Goal: Navigation & Orientation: Understand site structure

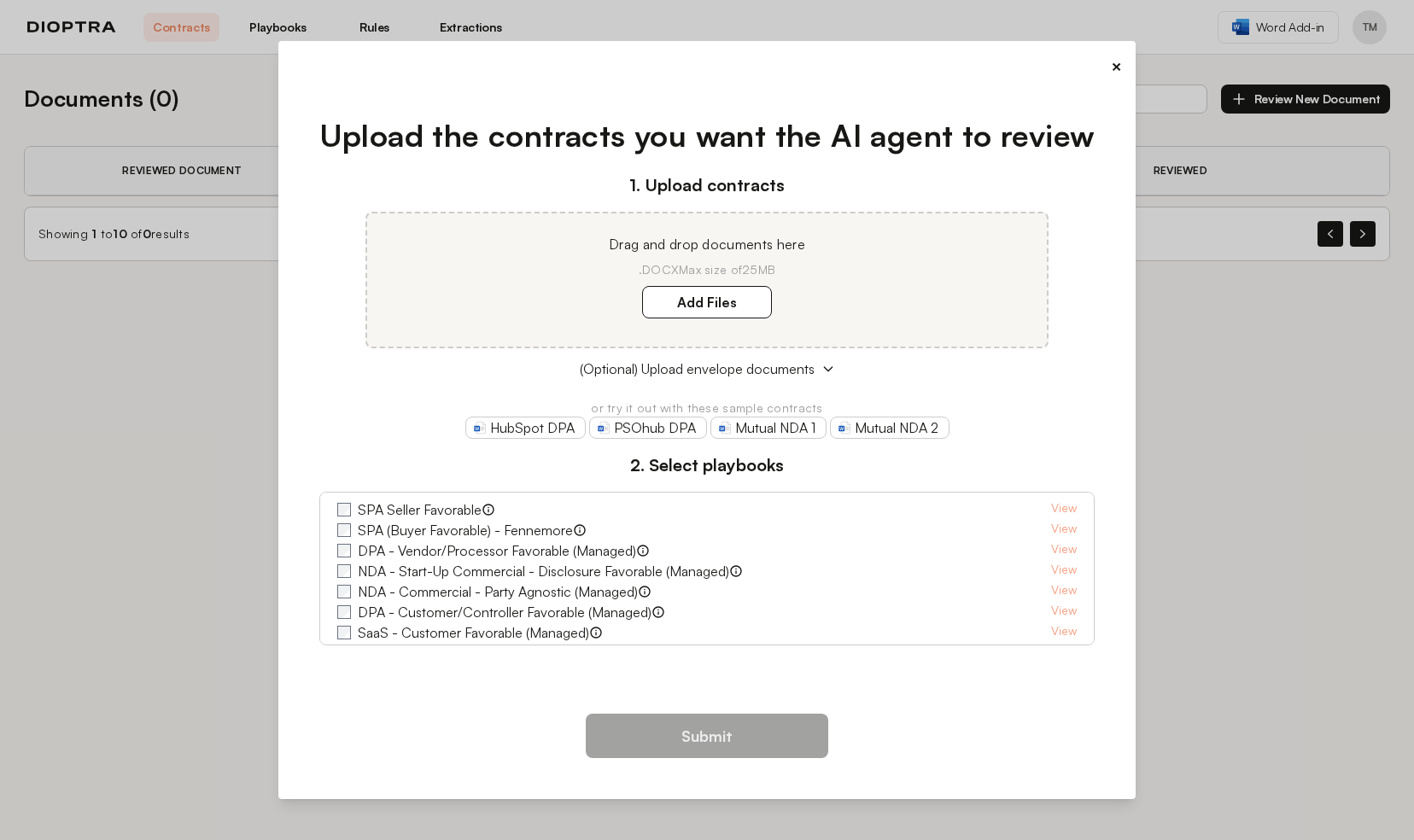
click at [1114, 66] on button "×" at bounding box center [1116, 66] width 11 height 24
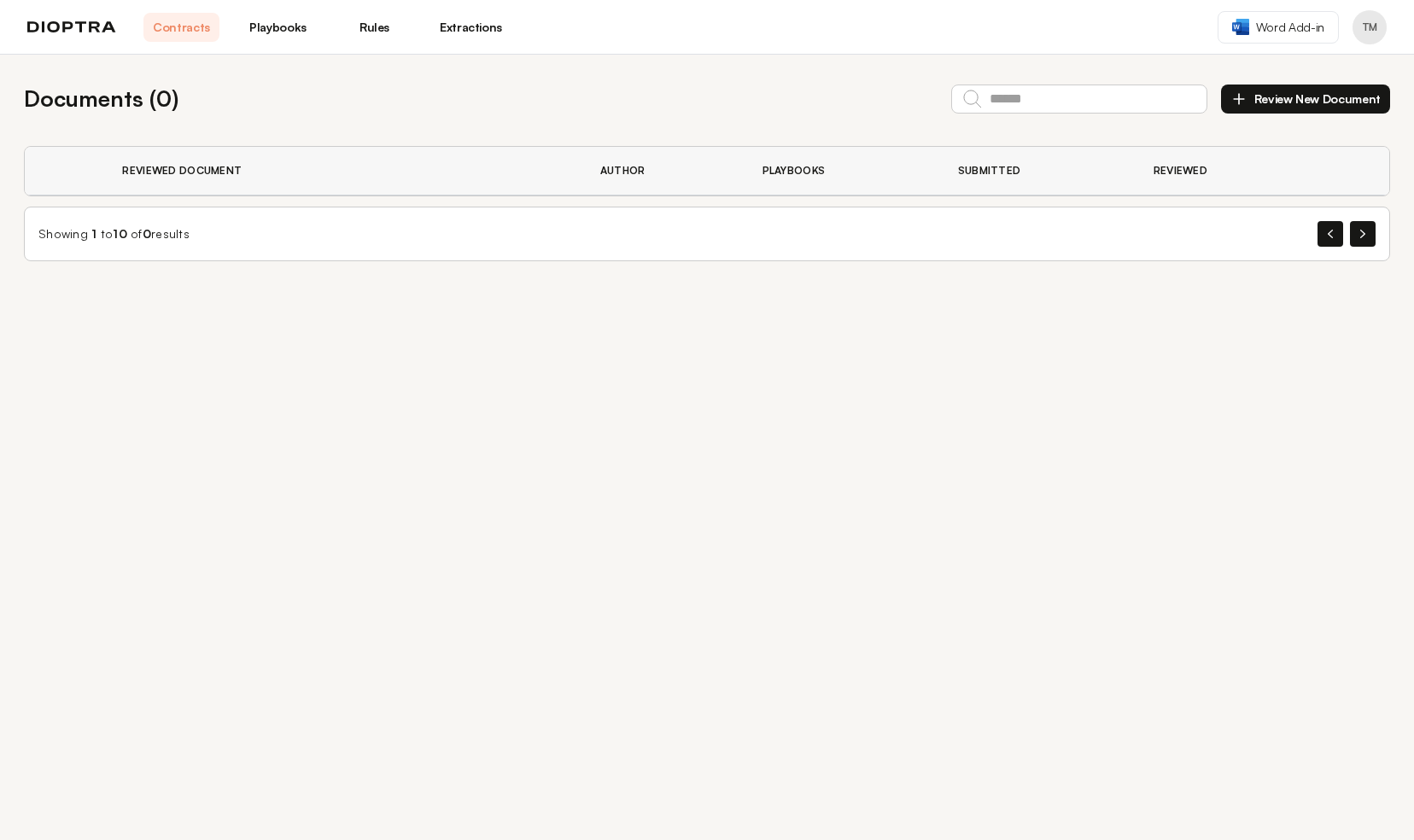
click at [286, 29] on link "Playbooks" at bounding box center [277, 27] width 76 height 29
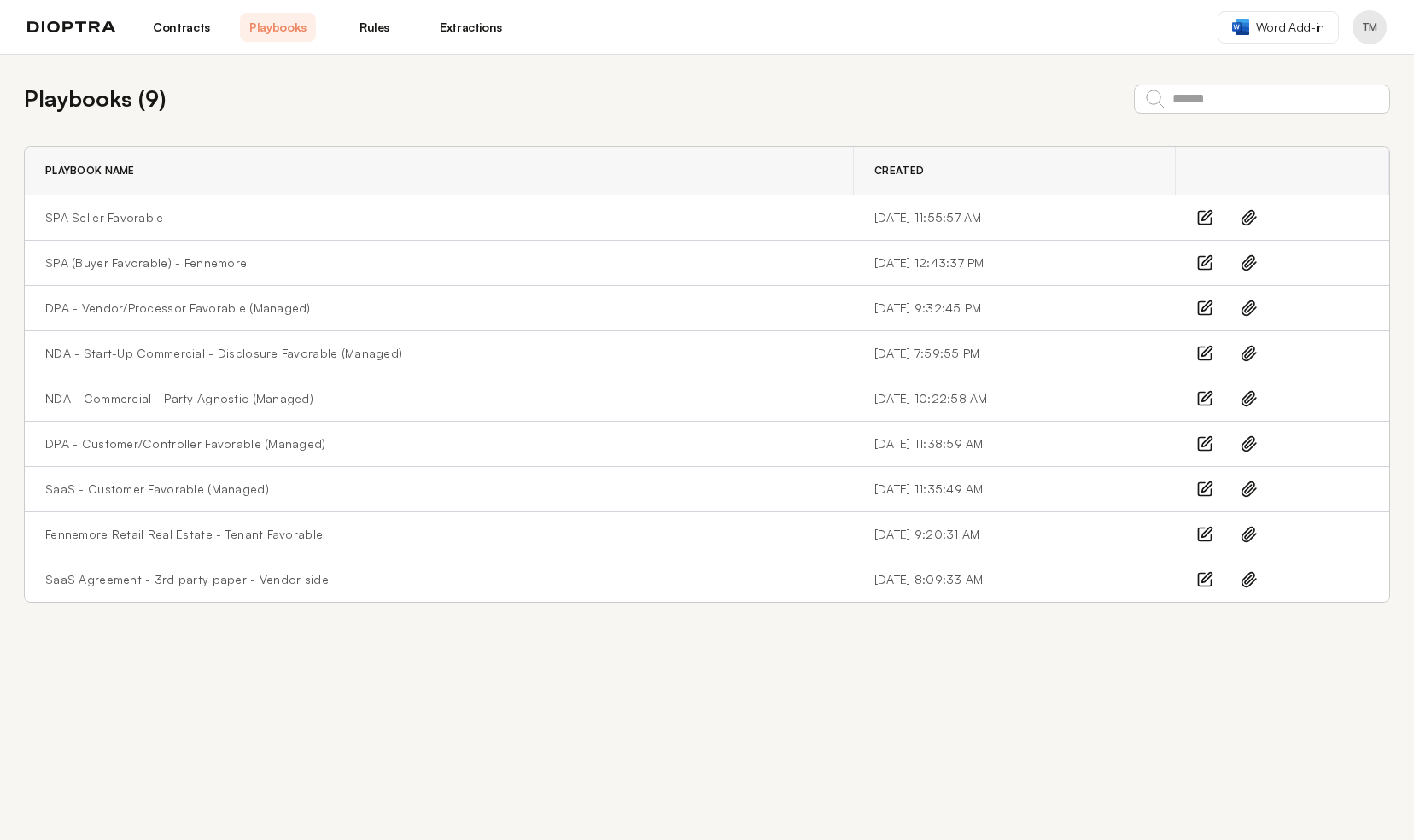
click at [379, 29] on link "Rules" at bounding box center [374, 27] width 76 height 29
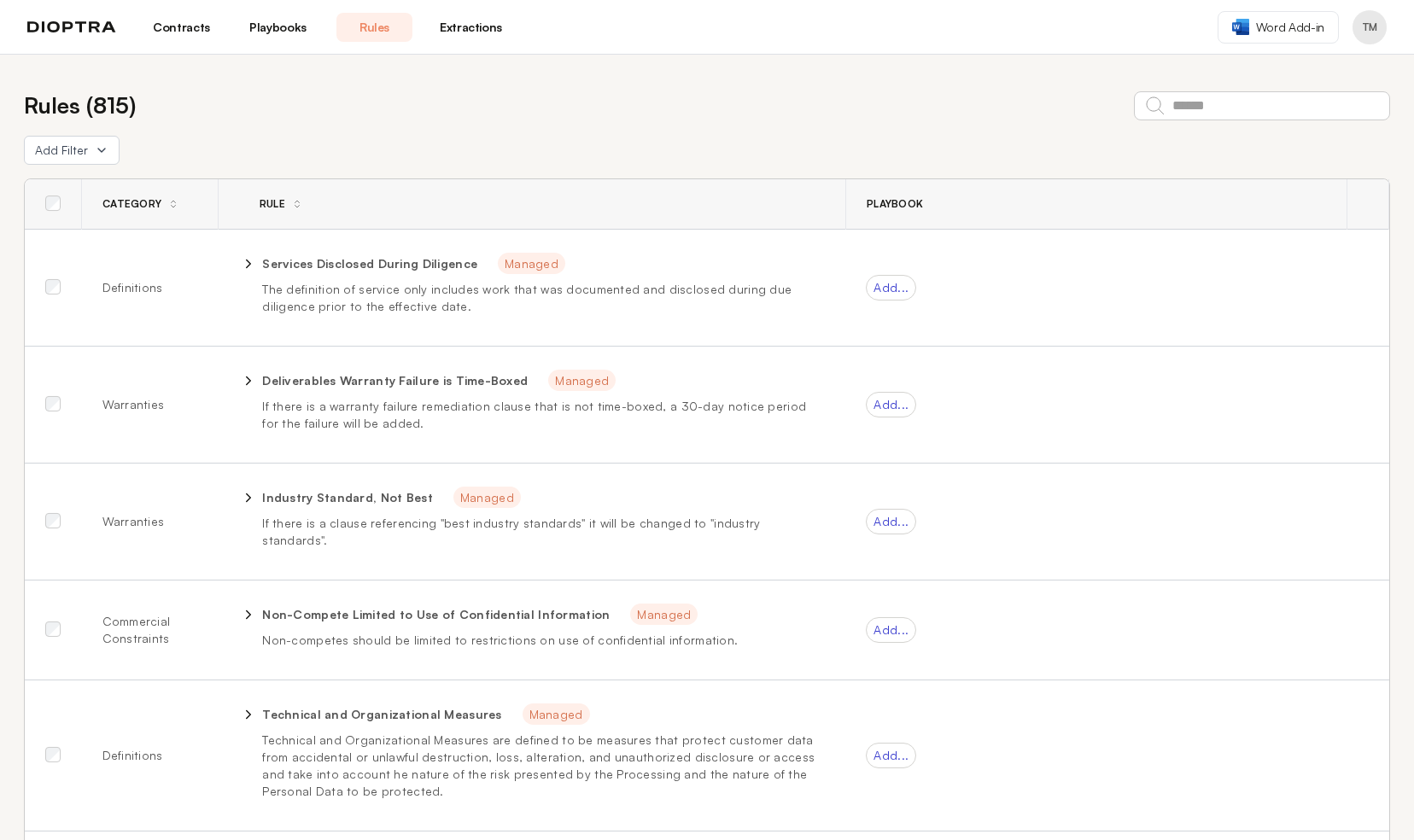
click at [465, 31] on link "Extractions" at bounding box center [470, 27] width 76 height 29
